Goal: Book appointment/travel/reservation

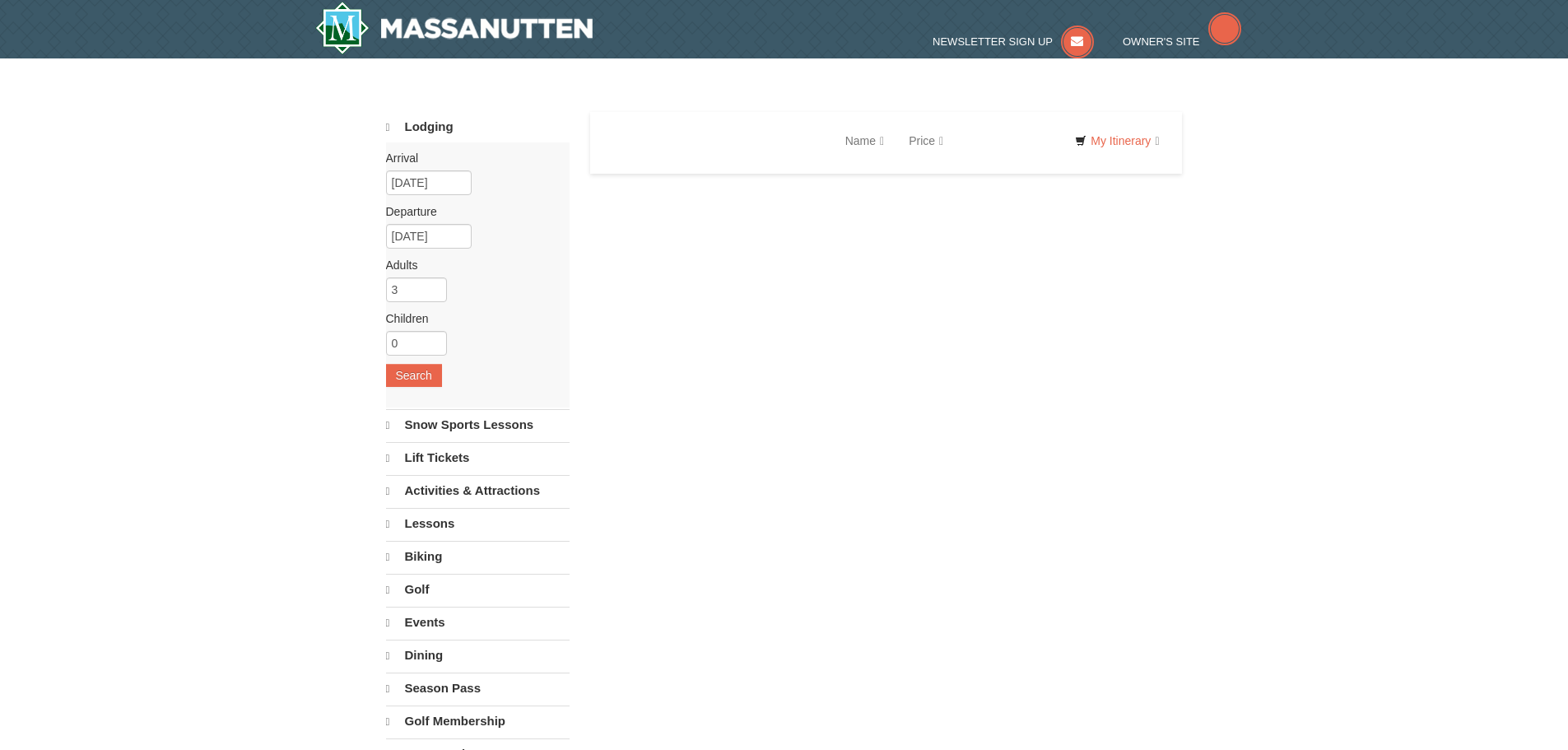
select select "9"
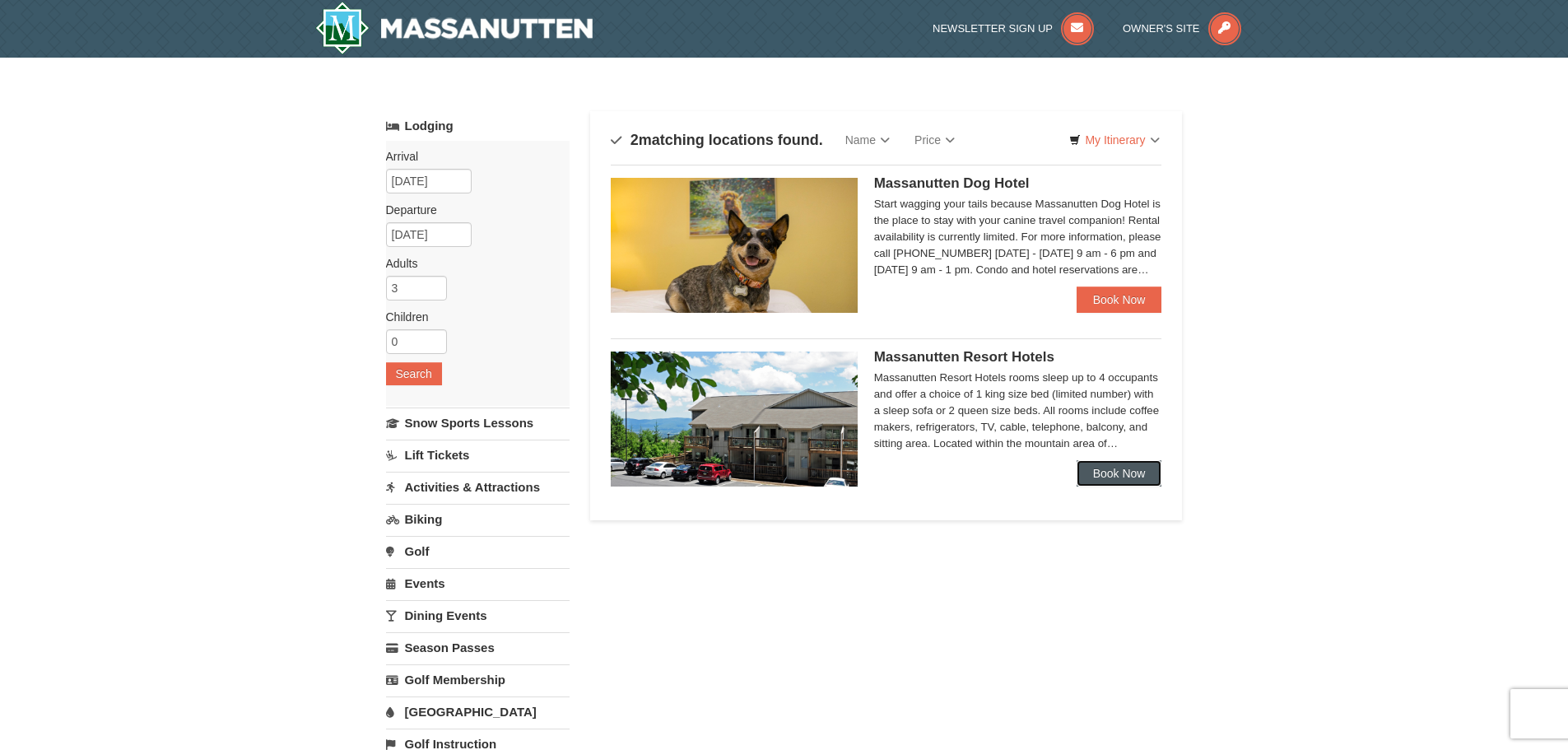
click at [1121, 473] on link "Book Now" at bounding box center [1120, 473] width 86 height 26
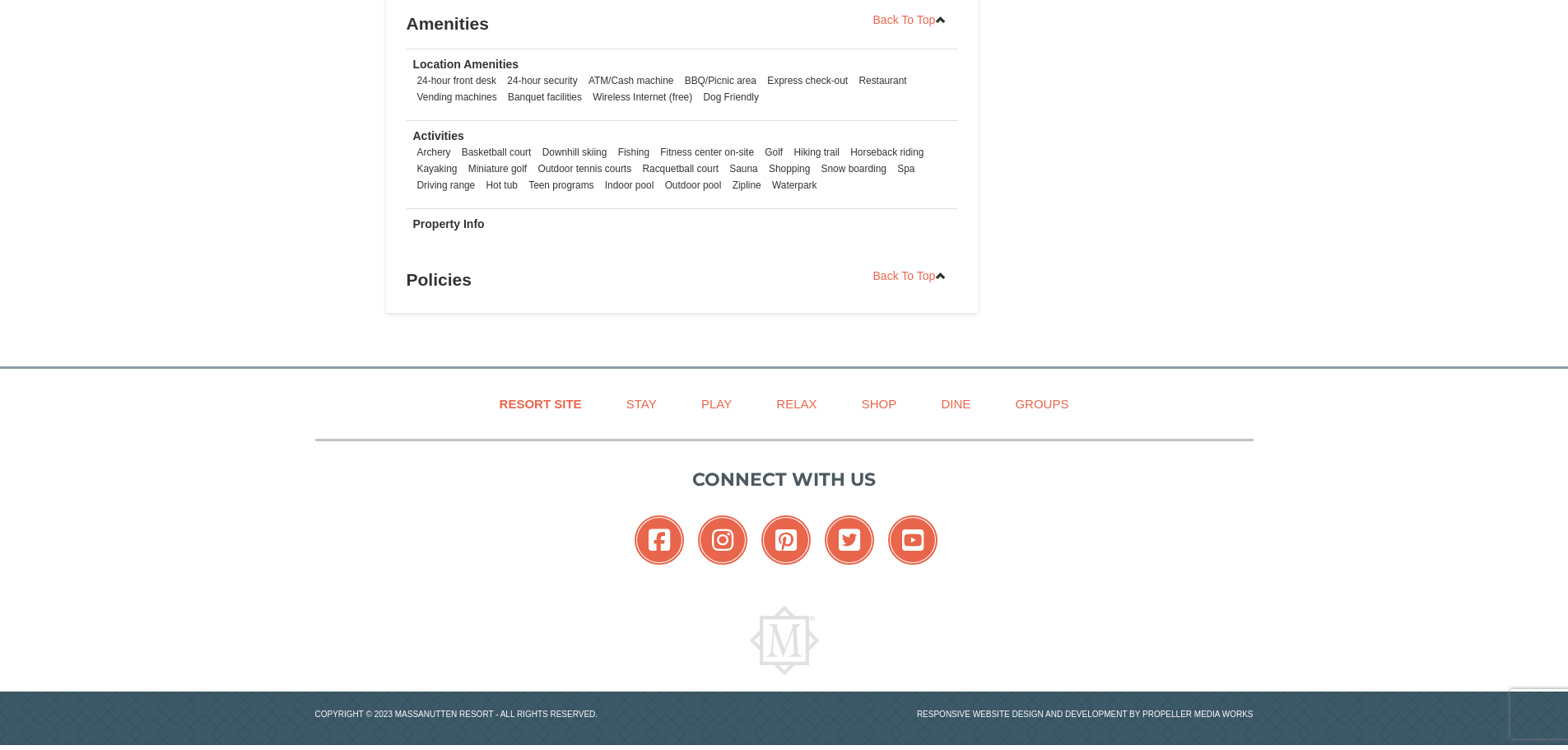
scroll to position [1275, 0]
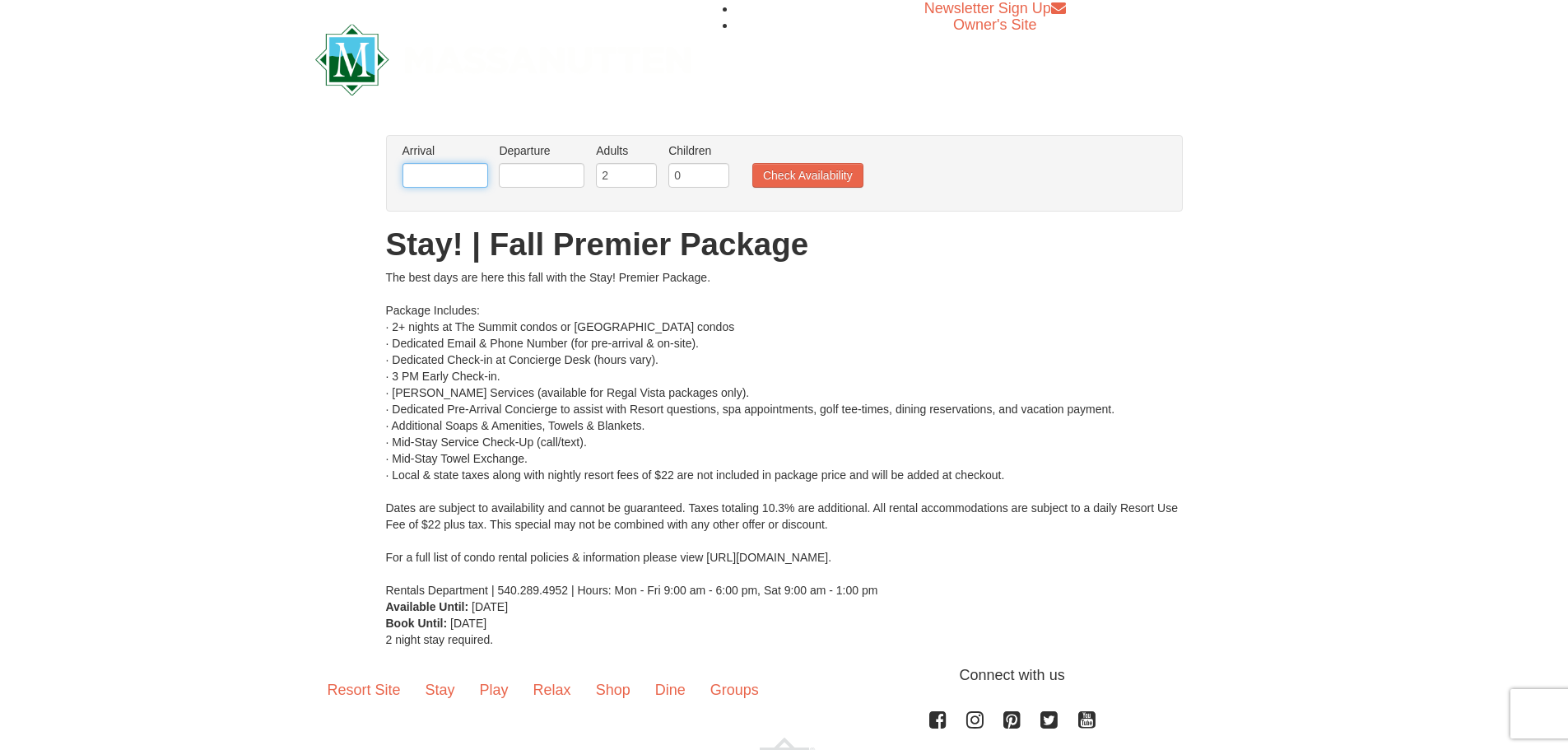
click at [451, 176] on input "text" at bounding box center [446, 174] width 86 height 25
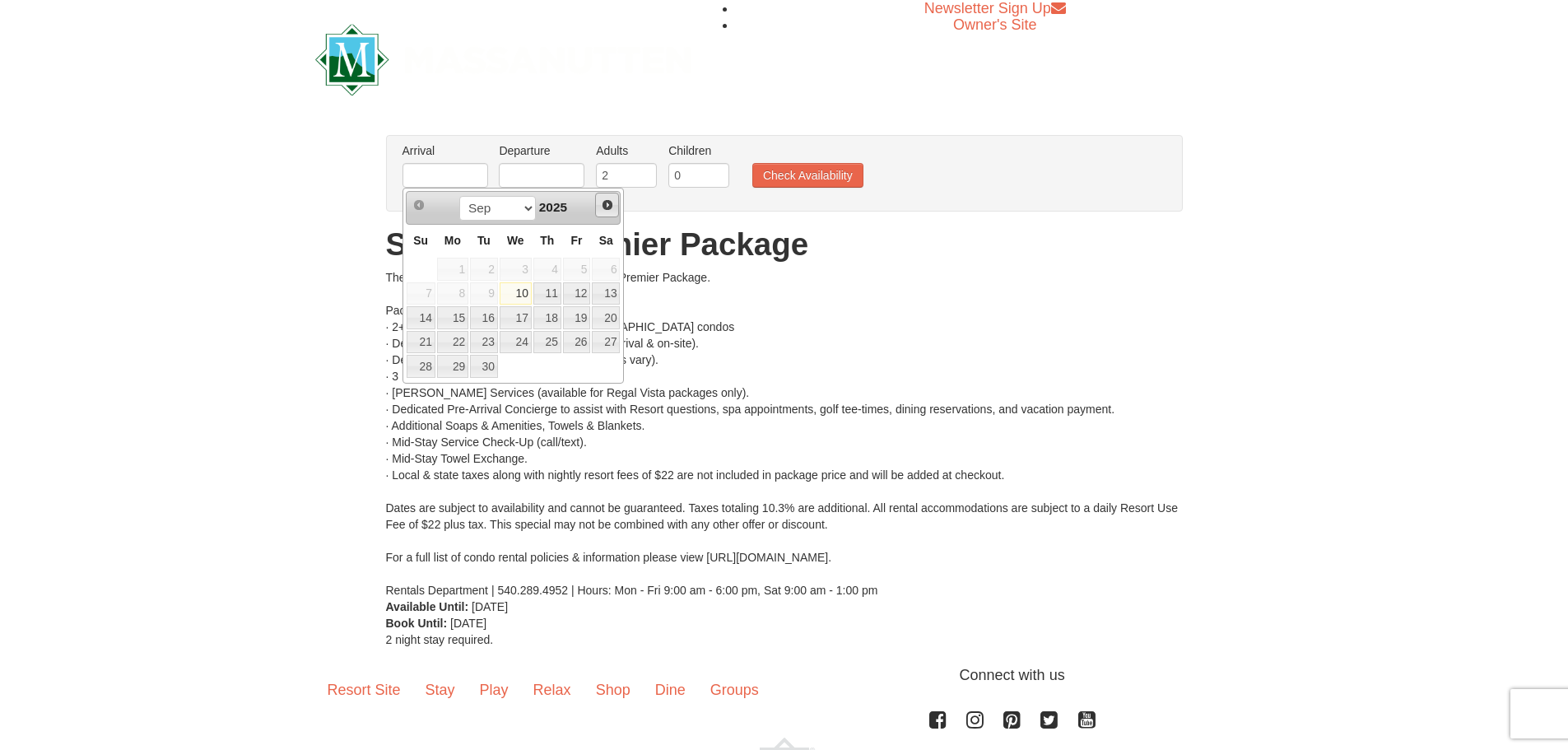
click at [611, 206] on span "Next" at bounding box center [607, 205] width 13 height 13
click at [552, 318] on link "18" at bounding box center [547, 317] width 28 height 23
type input "12/18/2025"
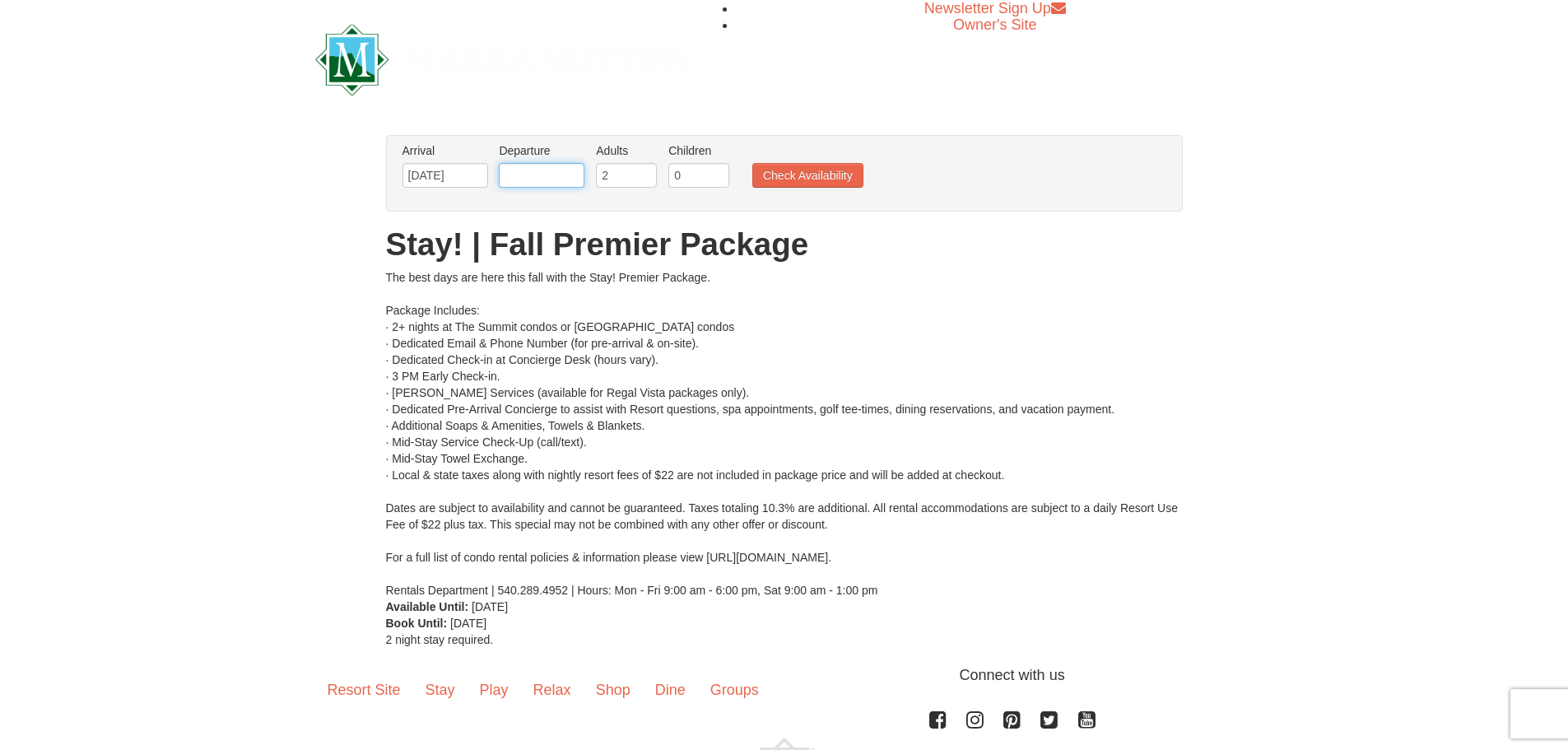
click at [552, 178] on input "text" at bounding box center [542, 174] width 86 height 25
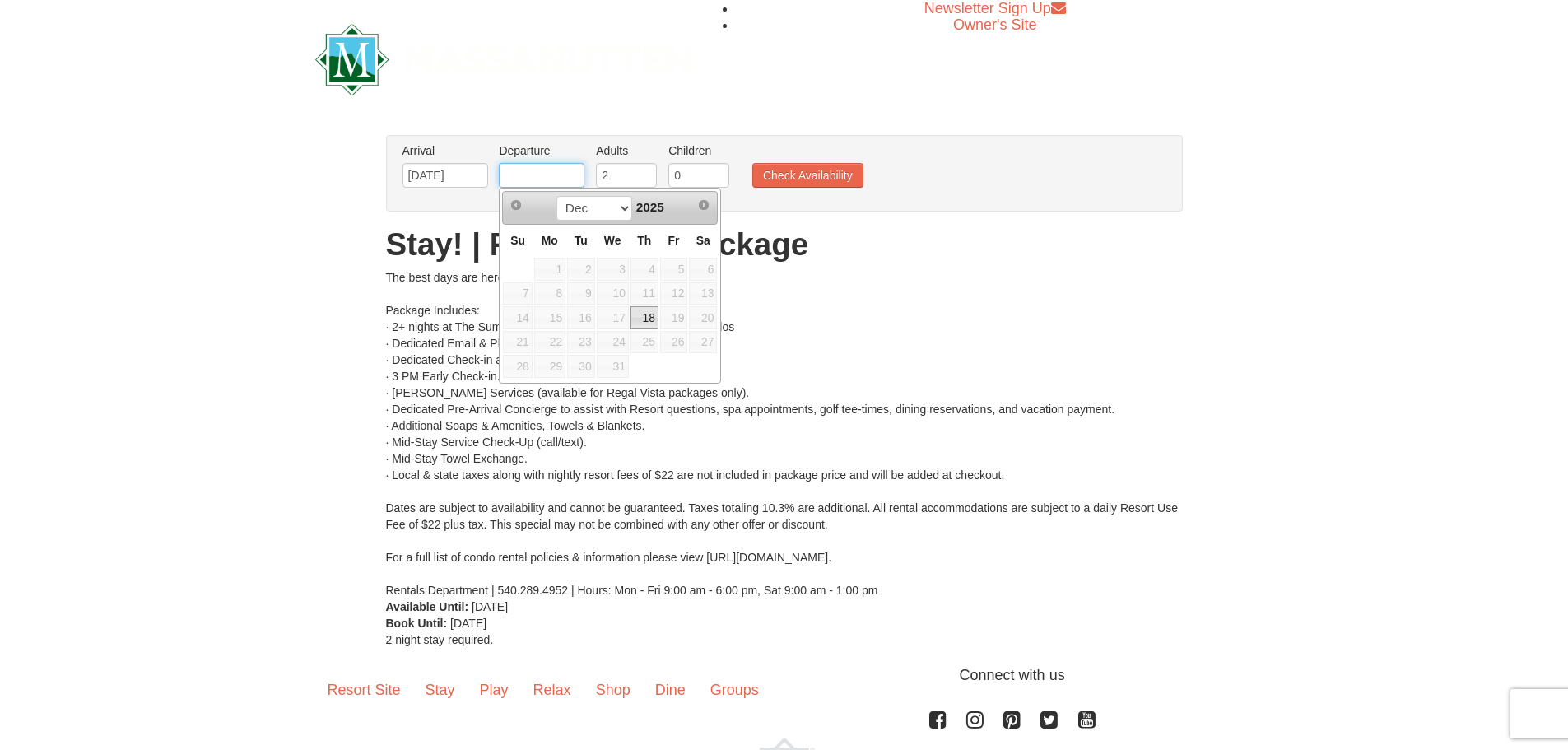
click at [552, 178] on input "text" at bounding box center [542, 174] width 86 height 25
click at [923, 147] on ul "Arrival Please format dates MM/DD/YYYY Please format dates MM/DD/YYYY 12/18/202…" at bounding box center [775, 169] width 754 height 54
